Goal: Transaction & Acquisition: Purchase product/service

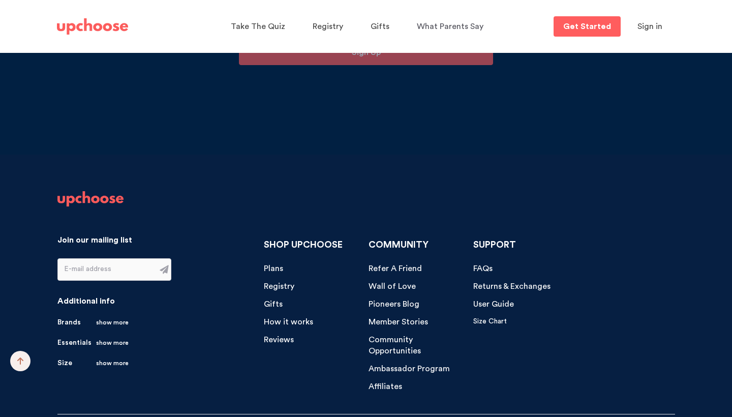
scroll to position [10570, 0]
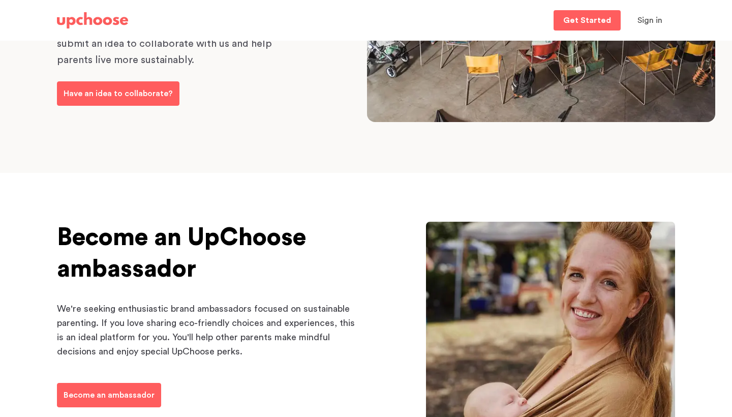
scroll to position [17, 0]
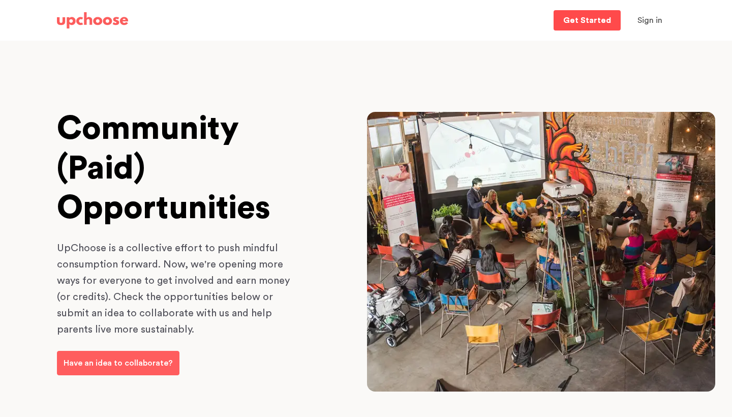
click at [591, 23] on p "Get Started" at bounding box center [587, 20] width 48 height 8
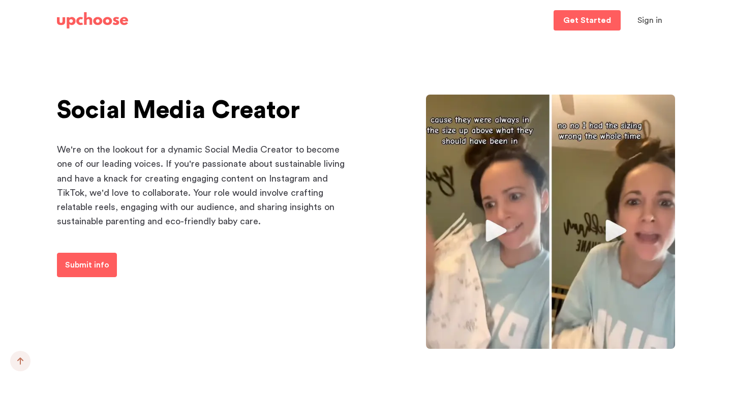
scroll to position [1195, 0]
